Goal: Task Accomplishment & Management: Manage account settings

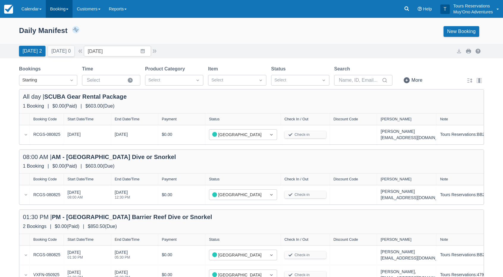
click at [66, 8] on link "Booking" at bounding box center [59, 9] width 27 height 18
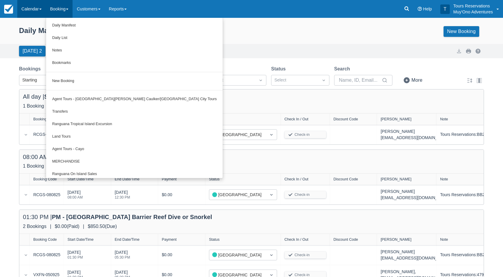
click at [37, 9] on link "Calendar" at bounding box center [31, 9] width 29 height 18
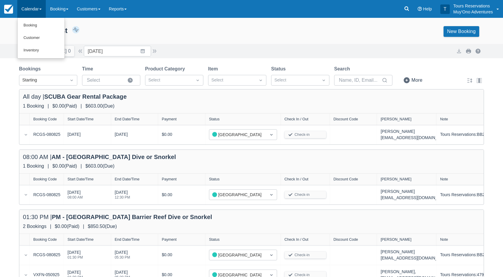
click at [36, 58] on ul "Booking Customer Inventory" at bounding box center [41, 38] width 48 height 41
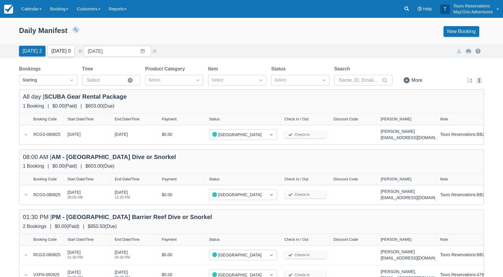
click at [48, 49] on button "Tomorrow 0" at bounding box center [61, 51] width 26 height 11
type input "09/08/25"
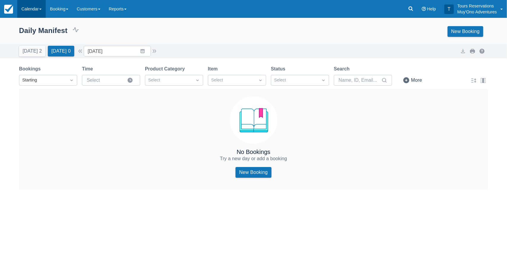
click at [36, 7] on link "Calendar" at bounding box center [31, 9] width 29 height 18
drag, startPoint x: 44, startPoint y: 51, endPoint x: 50, endPoint y: 54, distance: 7.3
click at [44, 50] on link "Inventory" at bounding box center [41, 50] width 47 height 12
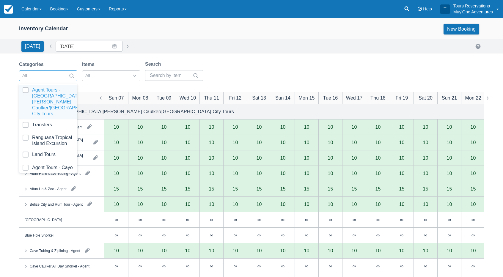
click at [60, 77] on div at bounding box center [42, 76] width 41 height 8
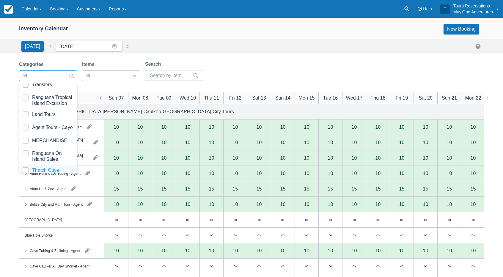
scroll to position [59, 0]
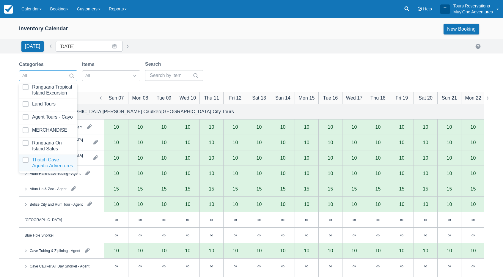
click at [51, 164] on div at bounding box center [48, 163] width 51 height 12
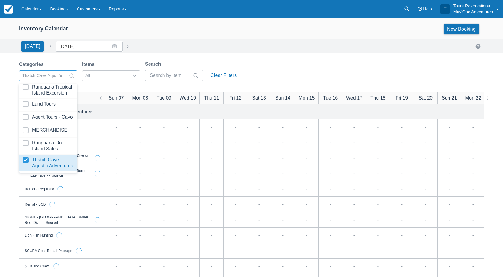
click at [217, 63] on div "Categories option Thatch Caye Aquatic Adventures, selected. option Thatch Caye …" at bounding box center [129, 73] width 220 height 24
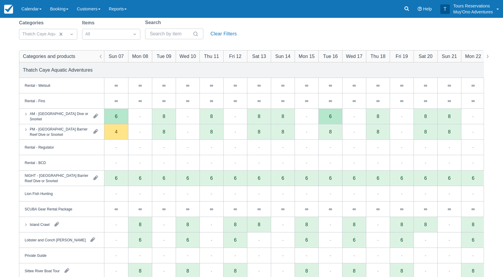
scroll to position [32, 0]
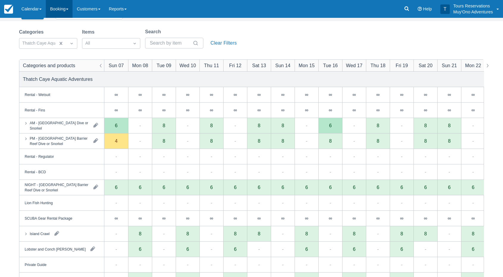
click at [67, 10] on link "Booking" at bounding box center [59, 9] width 27 height 18
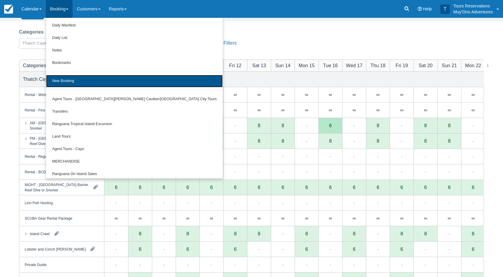
click at [63, 78] on link "New Booking" at bounding box center [134, 81] width 177 height 12
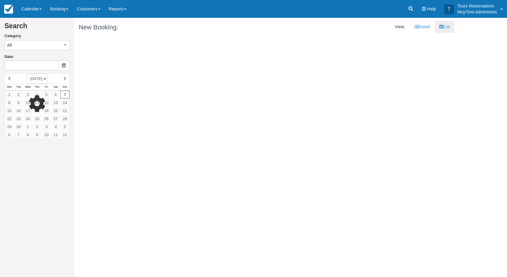
type input "09/08/25"
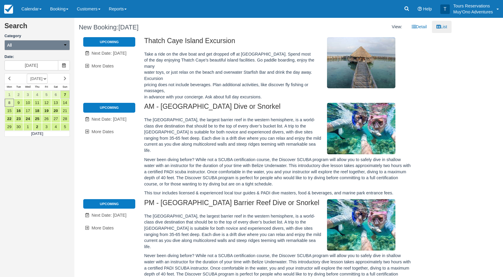
click at [18, 50] on button "All" at bounding box center [36, 45] width 65 height 10
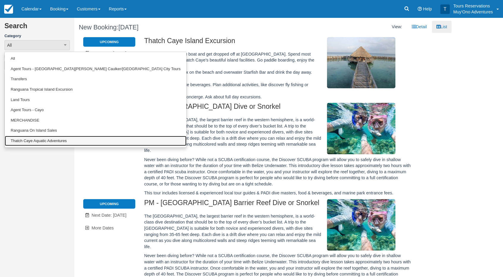
click at [34, 141] on link "Thatch Caye Aquatic Adventures" at bounding box center [96, 141] width 182 height 10
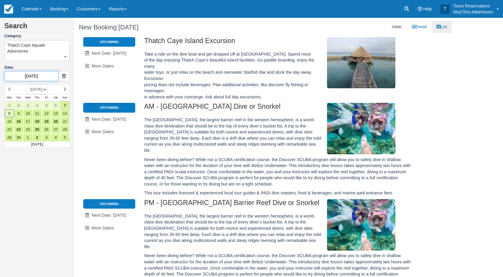
click at [31, 73] on input "09/08/25" at bounding box center [31, 76] width 54 height 10
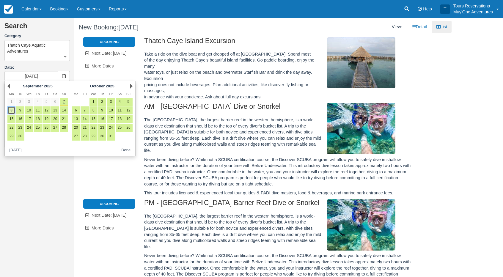
click at [13, 112] on link "8" at bounding box center [11, 110] width 8 height 8
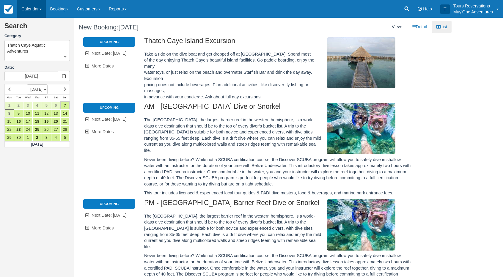
click at [45, 12] on link "Calendar" at bounding box center [31, 9] width 29 height 18
click at [34, 51] on link "Inventory" at bounding box center [41, 51] width 47 height 13
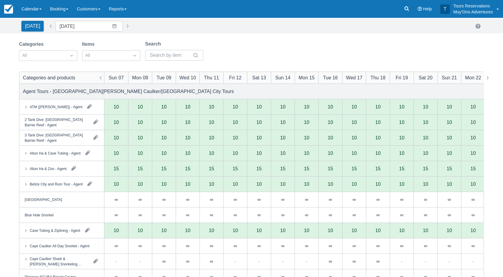
scroll to position [30, 0]
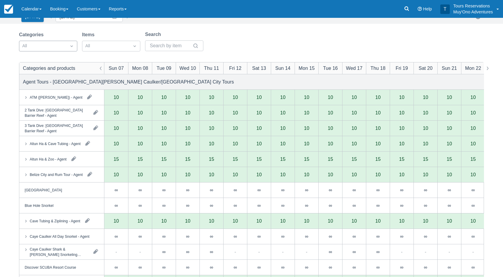
click at [57, 47] on div at bounding box center [42, 46] width 41 height 8
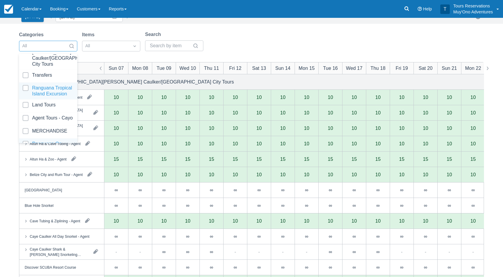
scroll to position [59, 0]
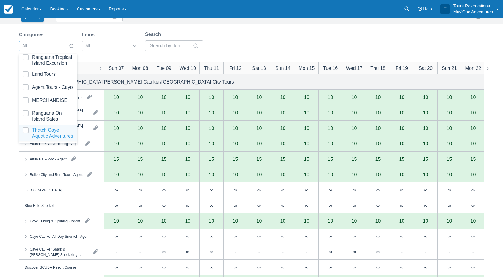
click at [47, 133] on div at bounding box center [48, 133] width 51 height 12
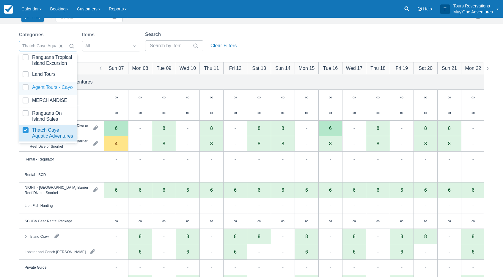
click at [8, 98] on div "Categories option Thatch Caye Aquatic Adventures, selected. option Agent Tours …" at bounding box center [251, 182] width 503 height 303
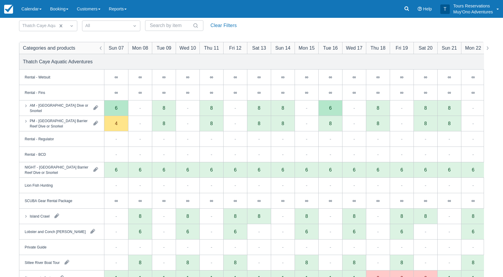
scroll to position [59, 0]
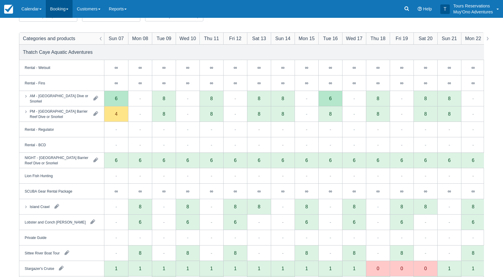
click at [65, 10] on link "Booking" at bounding box center [59, 9] width 27 height 18
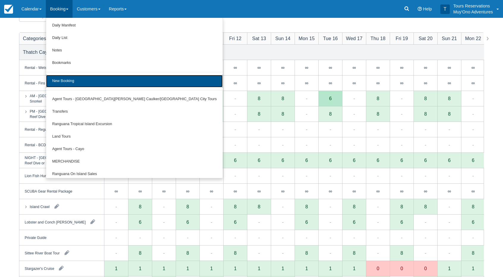
click at [75, 76] on link "New Booking" at bounding box center [134, 81] width 177 height 12
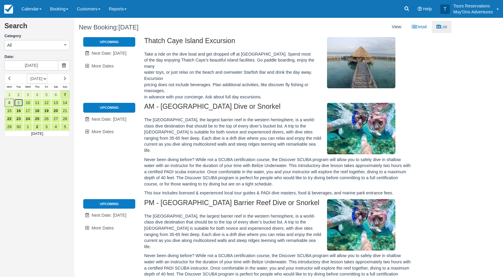
click at [18, 101] on link "9" at bounding box center [18, 103] width 9 height 8
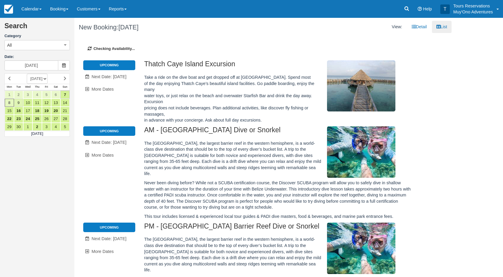
type input "[DATE]"
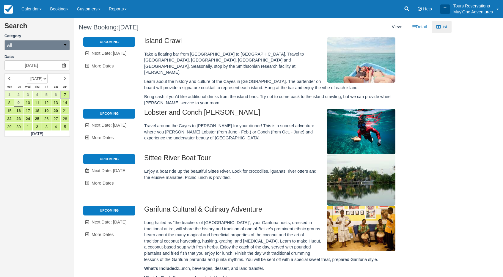
click at [49, 44] on button "All" at bounding box center [36, 45] width 65 height 10
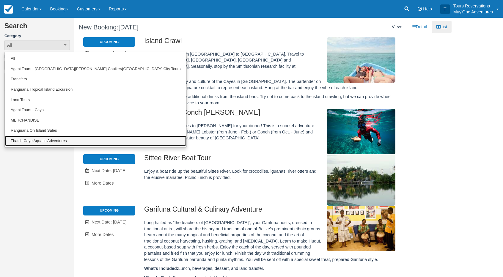
click at [36, 144] on link "Thatch Caye Aquatic Adventures" at bounding box center [96, 141] width 182 height 10
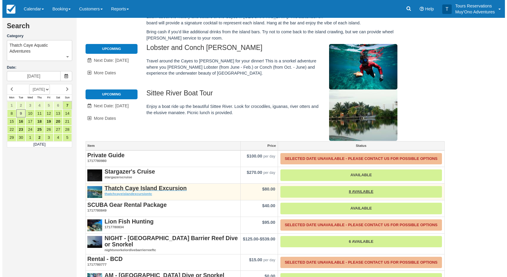
scroll to position [103, 0]
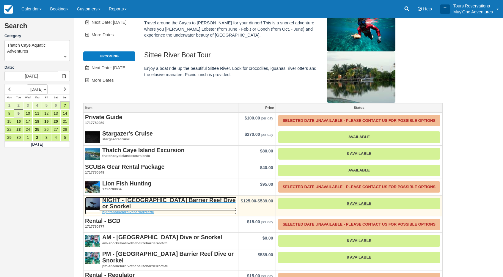
click at [125, 210] on em "nightsnorkelordivebarrierreeftc" at bounding box center [161, 212] width 152 height 5
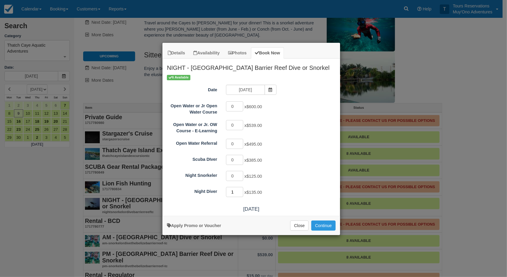
type input "1"
click at [242, 190] on input "1" at bounding box center [234, 192] width 17 height 10
click at [325, 226] on button "Continue" at bounding box center [323, 226] width 24 height 10
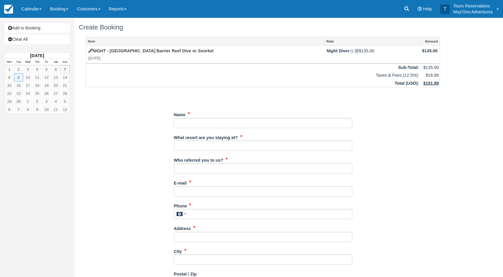
click at [228, 79] on td "Total ( USD ):" at bounding box center [253, 83] width 334 height 8
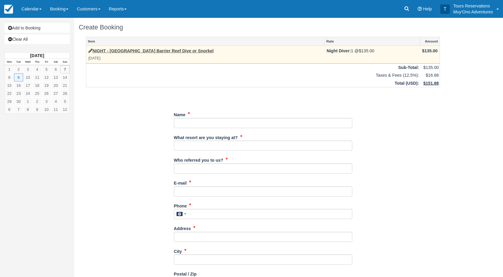
click at [126, 53] on label "NIGHT - [GEOGRAPHIC_DATA] Barrier Reef Dive or Snorkel" at bounding box center [150, 51] width 125 height 6
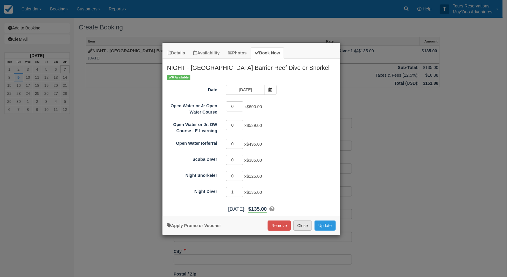
click at [309, 228] on button "Close" at bounding box center [303, 226] width 18 height 10
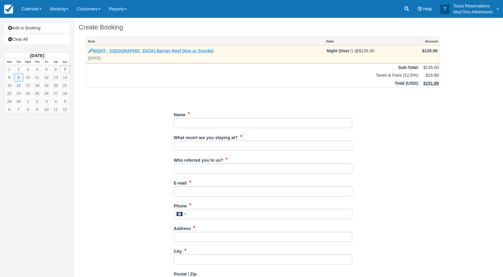
click at [146, 53] on label "NIGHT - [GEOGRAPHIC_DATA] Barrier Reef Dive or Snorkel" at bounding box center [150, 51] width 125 height 6
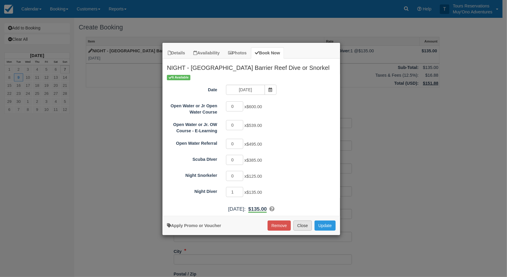
click at [299, 224] on button "Close" at bounding box center [303, 226] width 18 height 10
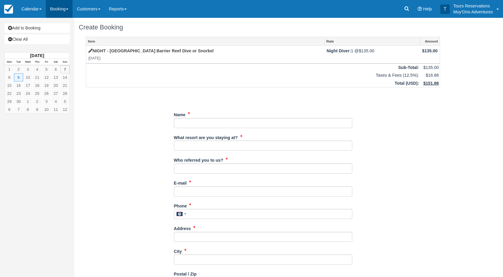
click at [47, 8] on link "Booking" at bounding box center [59, 9] width 27 height 18
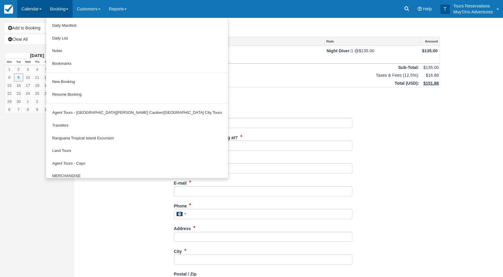
click at [24, 10] on link "Calendar" at bounding box center [31, 9] width 29 height 18
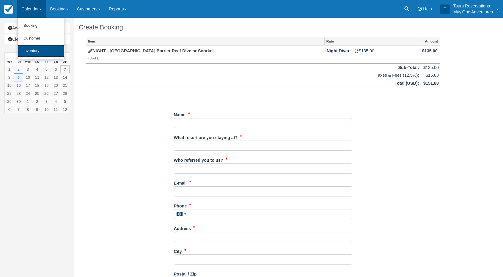
click at [41, 55] on link "Inventory" at bounding box center [41, 51] width 47 height 13
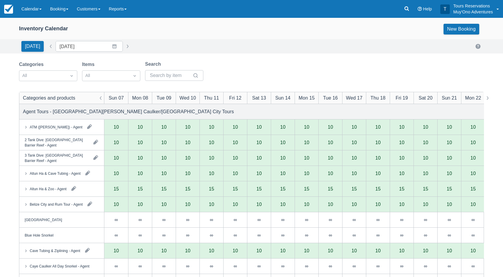
drag, startPoint x: 49, startPoint y: 75, endPoint x: 55, endPoint y: 82, distance: 9.1
click at [49, 75] on div at bounding box center [42, 76] width 41 height 8
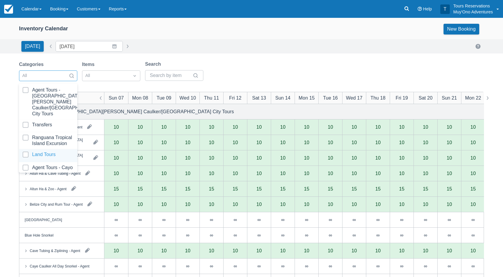
scroll to position [59, 0]
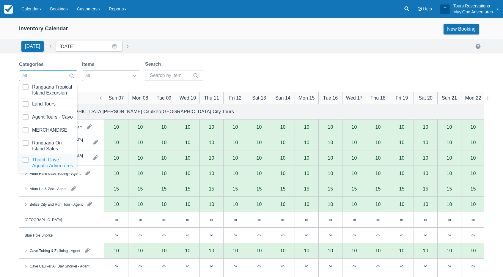
click at [51, 161] on div at bounding box center [48, 163] width 51 height 12
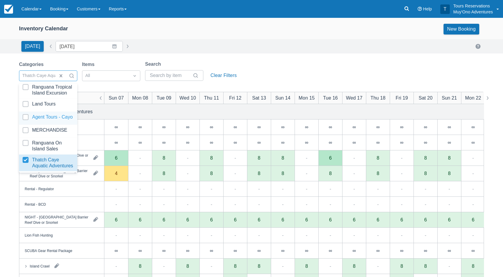
click at [7, 116] on div "Categories option Thatch Caye Aquatic Adventures, selected. option Agent Tours …" at bounding box center [251, 212] width 503 height 303
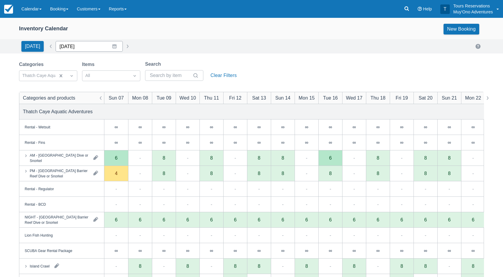
click at [77, 50] on input "[DATE]" at bounding box center [89, 46] width 67 height 11
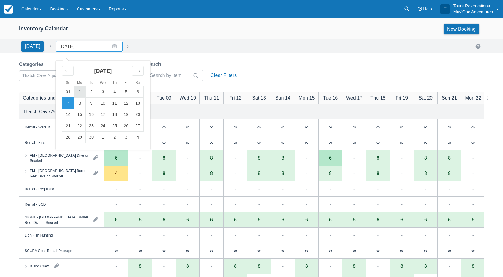
click at [77, 92] on td "1" at bounding box center [80, 91] width 12 height 11
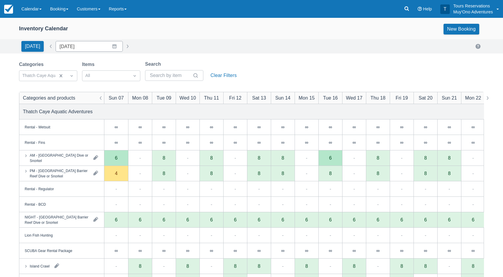
type input "[DATE]"
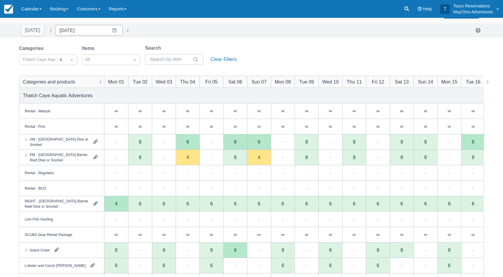
scroll to position [30, 0]
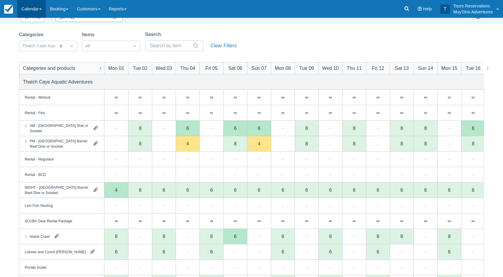
click at [38, 10] on link "Calendar" at bounding box center [31, 9] width 29 height 18
click at [31, 53] on link "Inventory" at bounding box center [41, 50] width 47 height 12
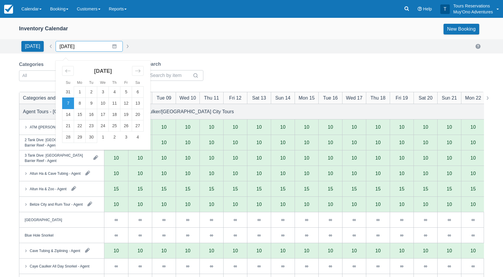
click at [74, 47] on input "09/07/25" at bounding box center [89, 46] width 67 height 11
click at [77, 92] on td "1" at bounding box center [80, 91] width 12 height 11
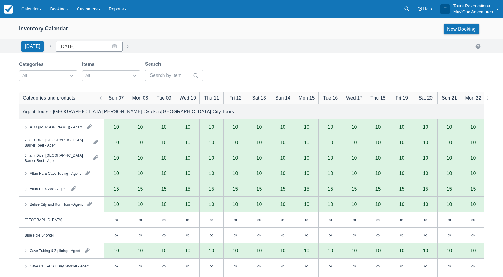
type input "09/01/25"
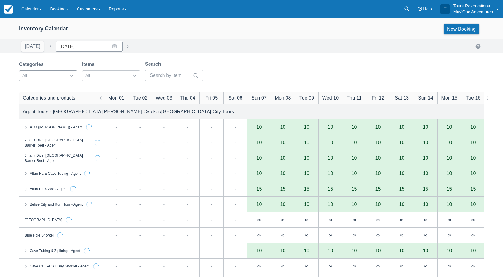
click at [58, 73] on div at bounding box center [42, 76] width 41 height 8
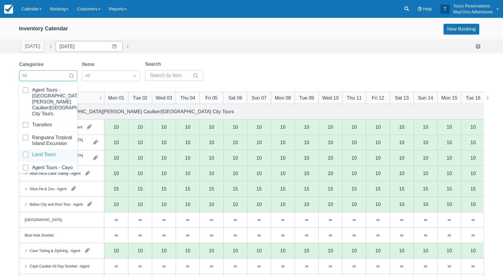
scroll to position [59, 0]
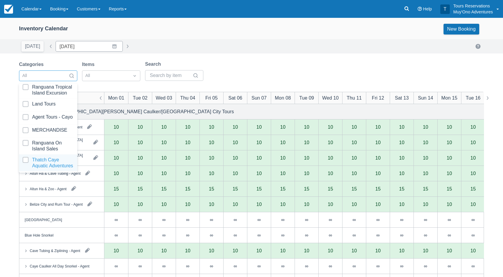
click at [57, 159] on div at bounding box center [48, 163] width 51 height 12
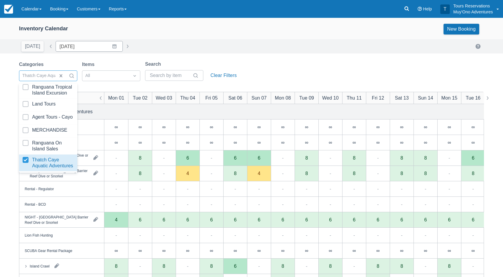
click at [225, 56] on div "Inventory Calendar New Booking Today Date 09/01/25 Navigate forward to interact…" at bounding box center [251, 190] width 503 height 345
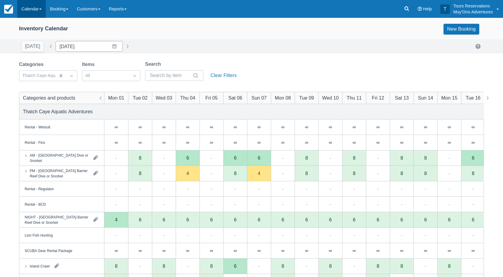
click at [29, 10] on link "Calendar" at bounding box center [31, 9] width 29 height 18
click at [42, 24] on link "Booking" at bounding box center [41, 25] width 47 height 12
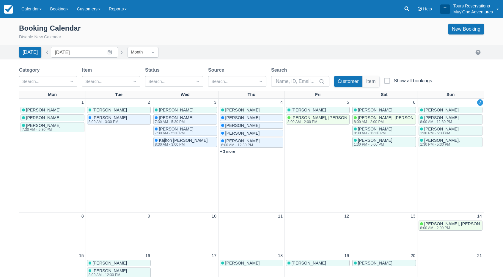
click at [46, 107] on link "[PERSON_NAME]" at bounding box center [53, 110] width 64 height 7
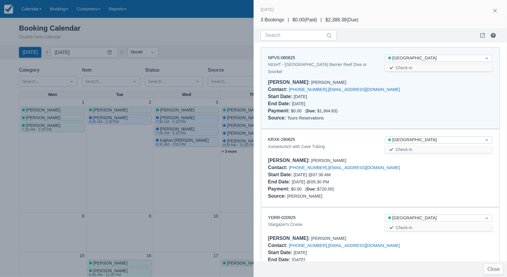
scroll to position [5, 0]
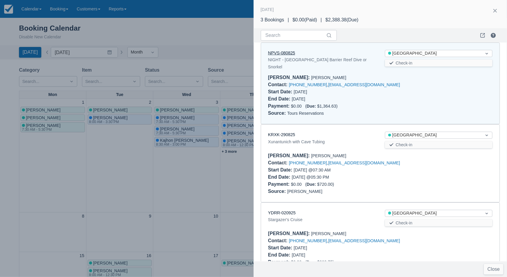
click at [282, 54] on link "NPVS-080825" at bounding box center [281, 53] width 27 height 5
